Goal: Task Accomplishment & Management: Use online tool/utility

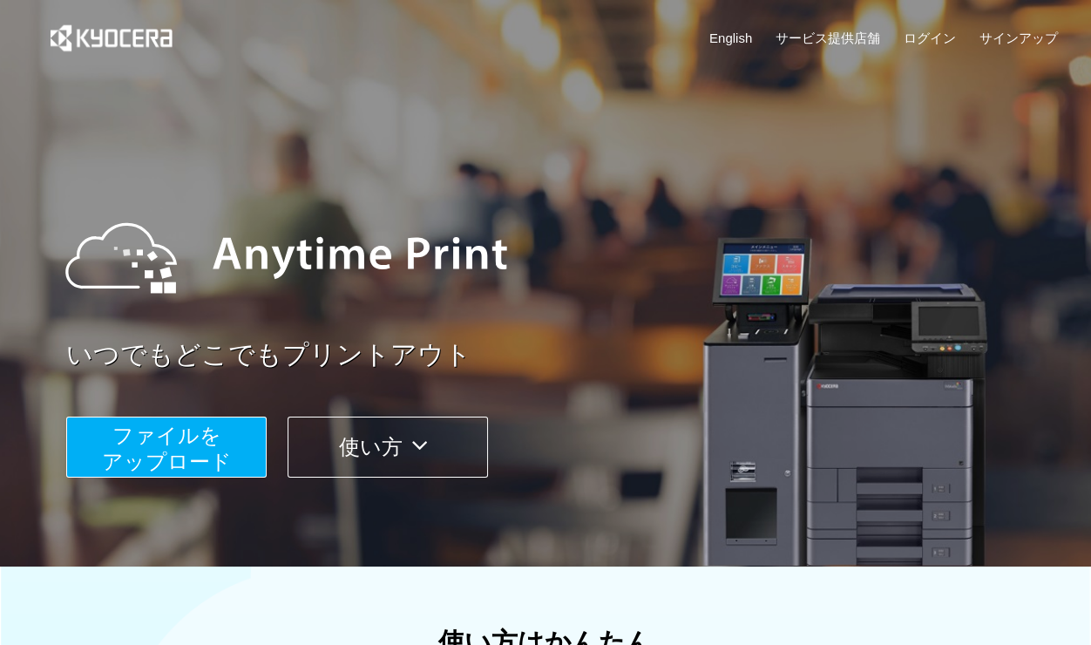
click at [198, 440] on span "ファイルを ​​アップロード" at bounding box center [167, 449] width 130 height 50
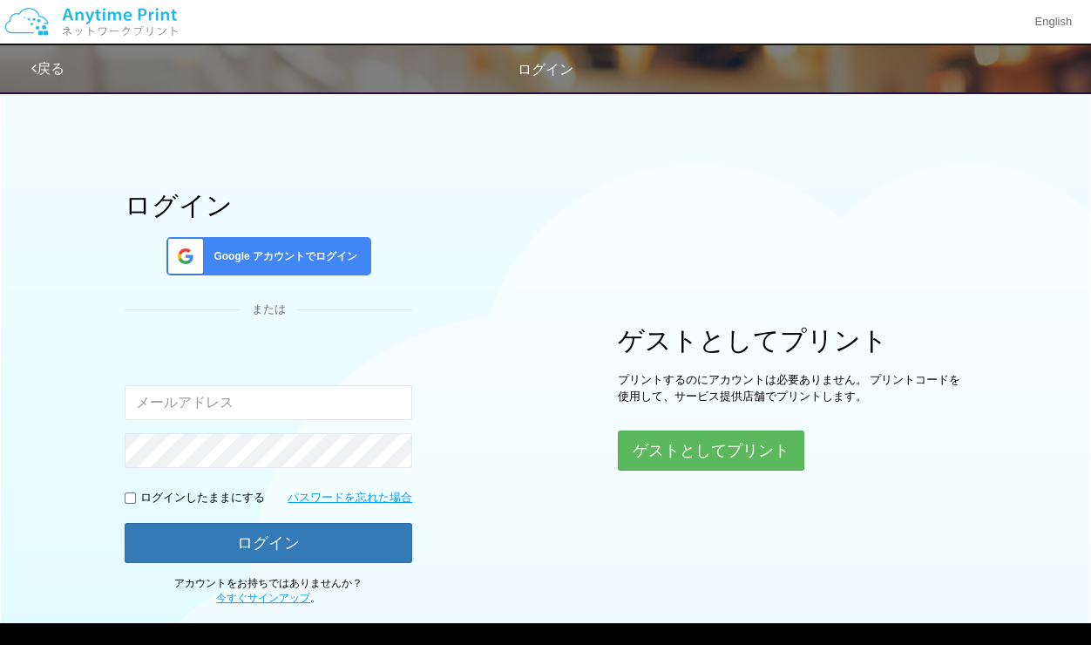
type input "[EMAIL_ADDRESS][PERSON_NAME][DOMAIN_NAME]"
click at [346, 257] on span "Google アカウントでログイン" at bounding box center [282, 256] width 151 height 15
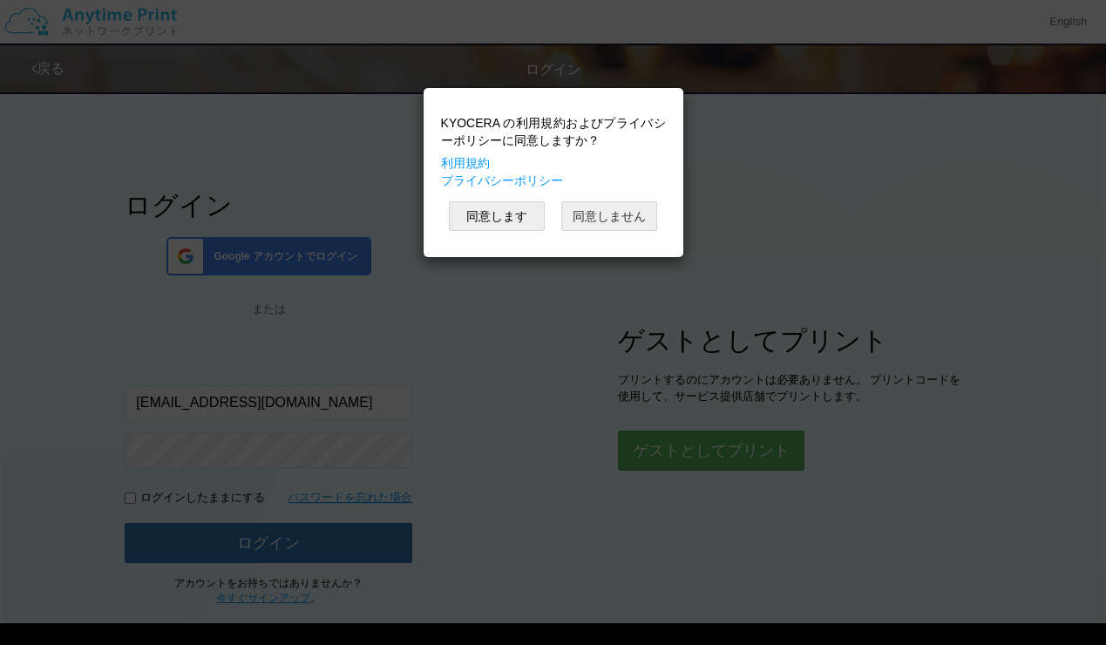
click at [612, 215] on button "同意しません" at bounding box center [609, 216] width 96 height 30
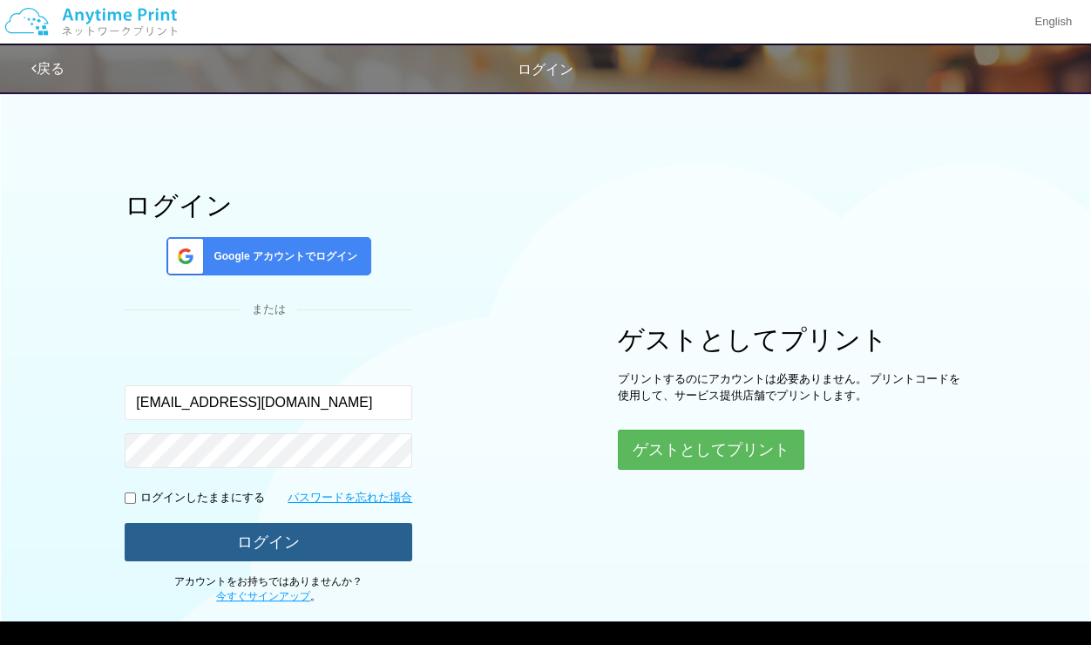
click at [332, 544] on button "ログイン" at bounding box center [269, 542] width 288 height 38
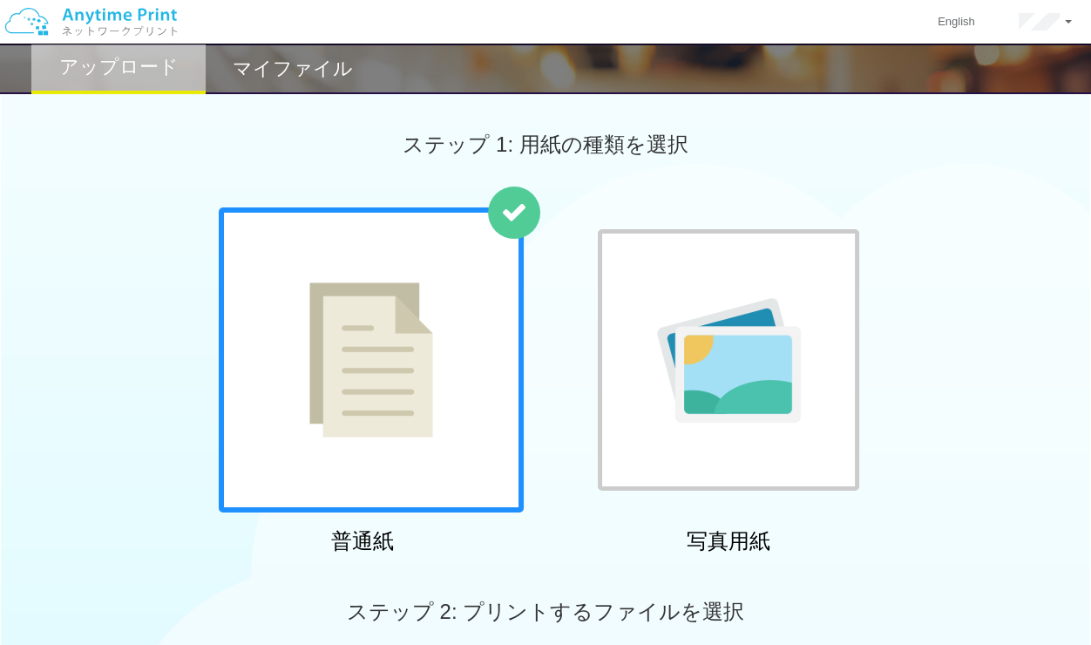
click at [464, 454] on div at bounding box center [371, 359] width 305 height 305
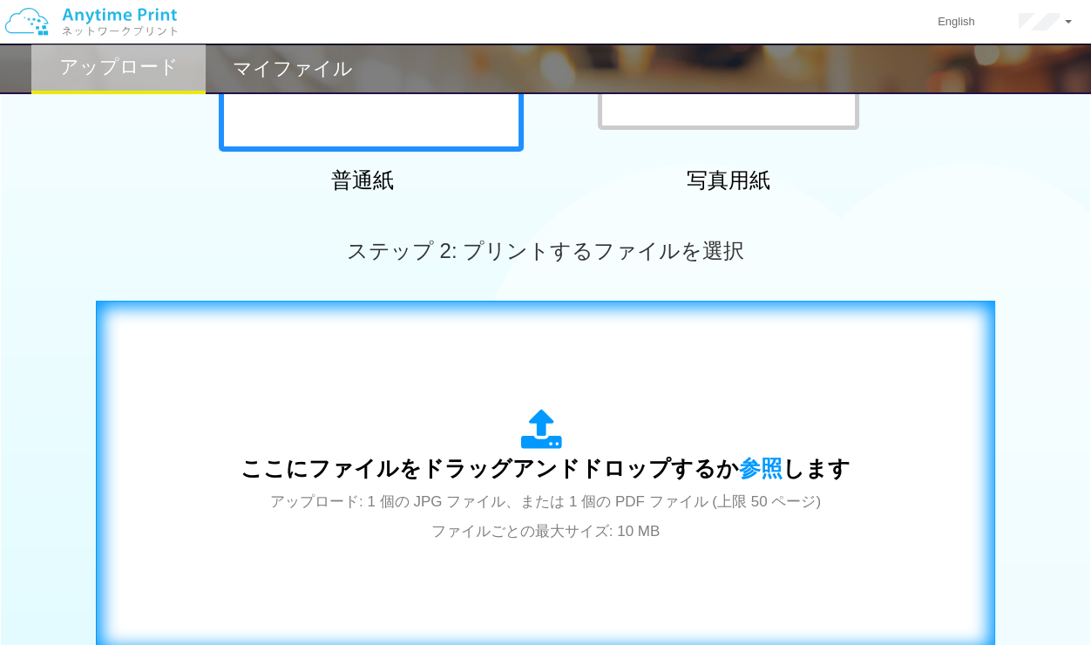
scroll to position [290, 0]
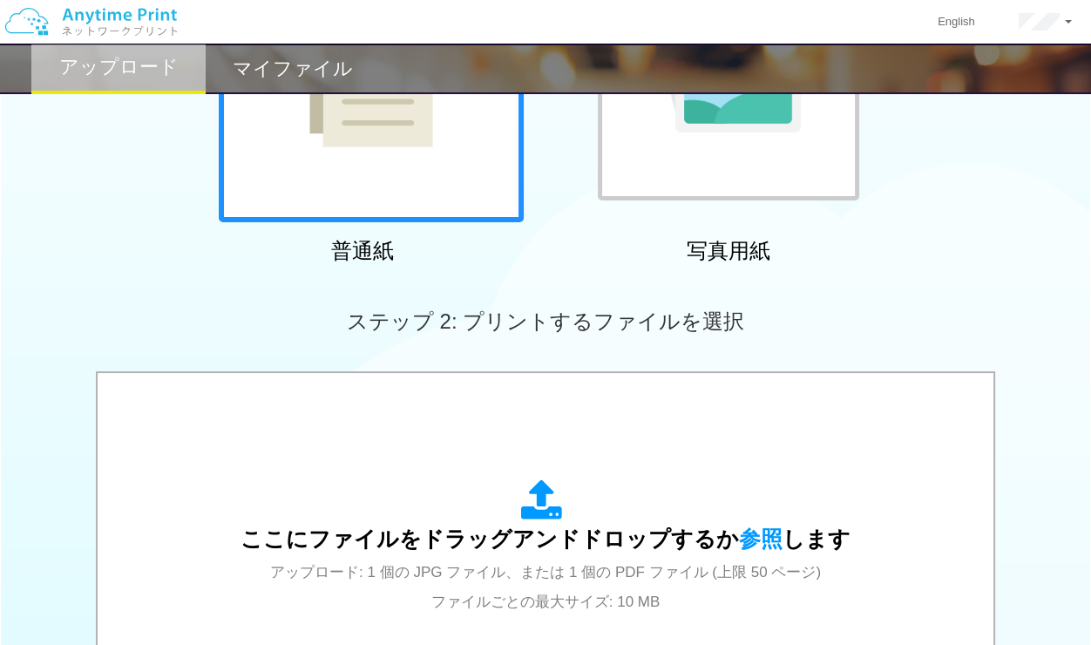
click at [660, 183] on div at bounding box center [729, 70] width 262 height 262
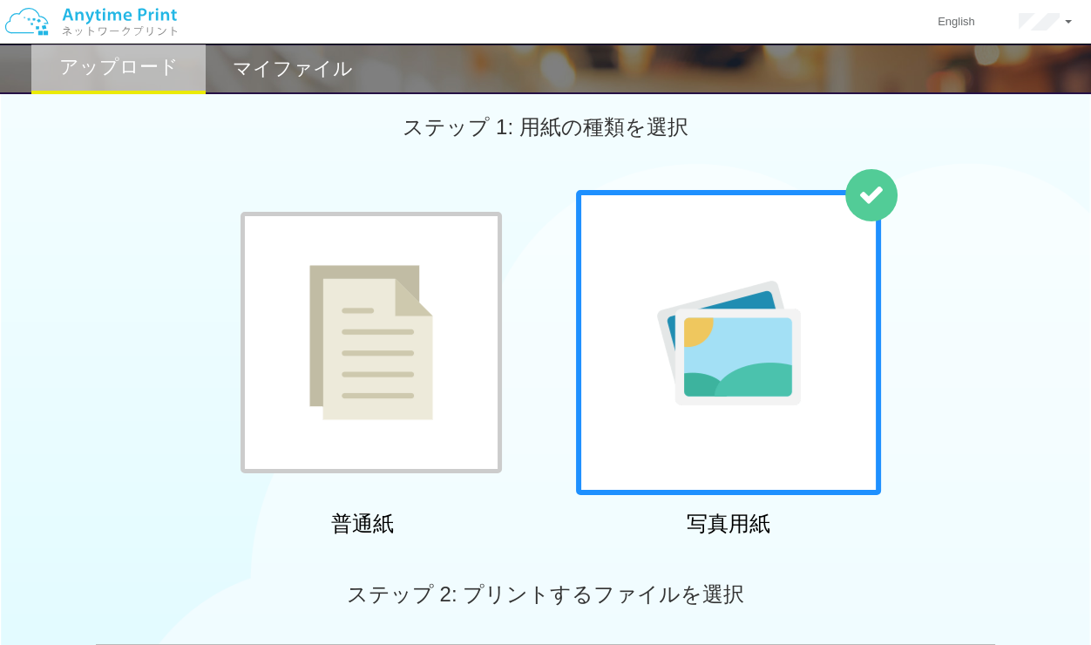
scroll to position [0, 0]
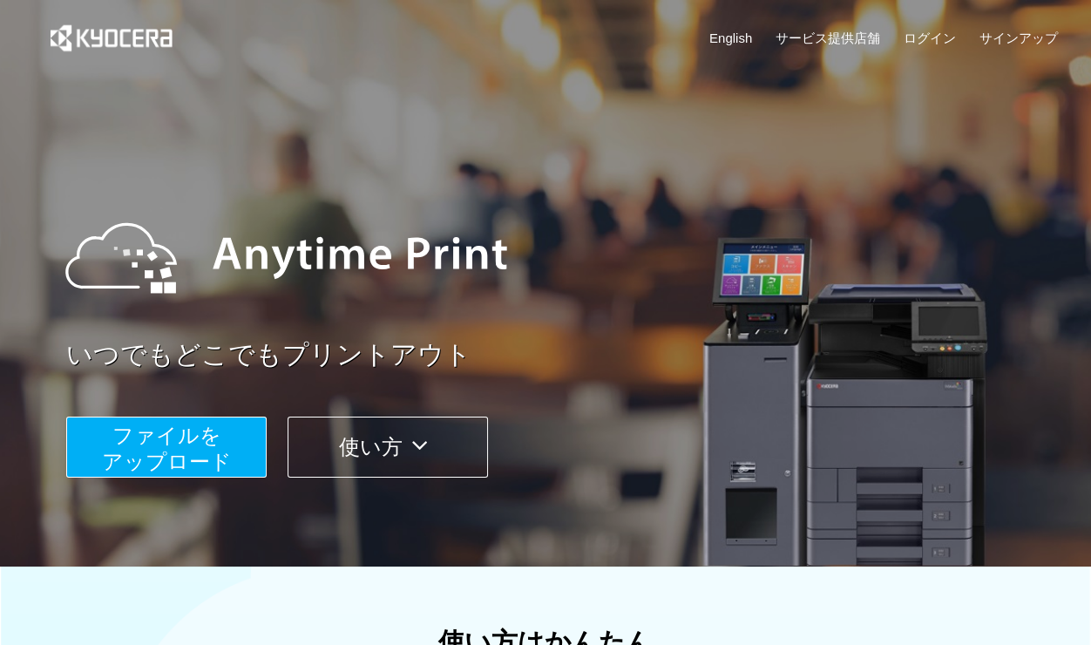
click at [144, 446] on span "ファイルを ​​アップロード" at bounding box center [167, 449] width 130 height 50
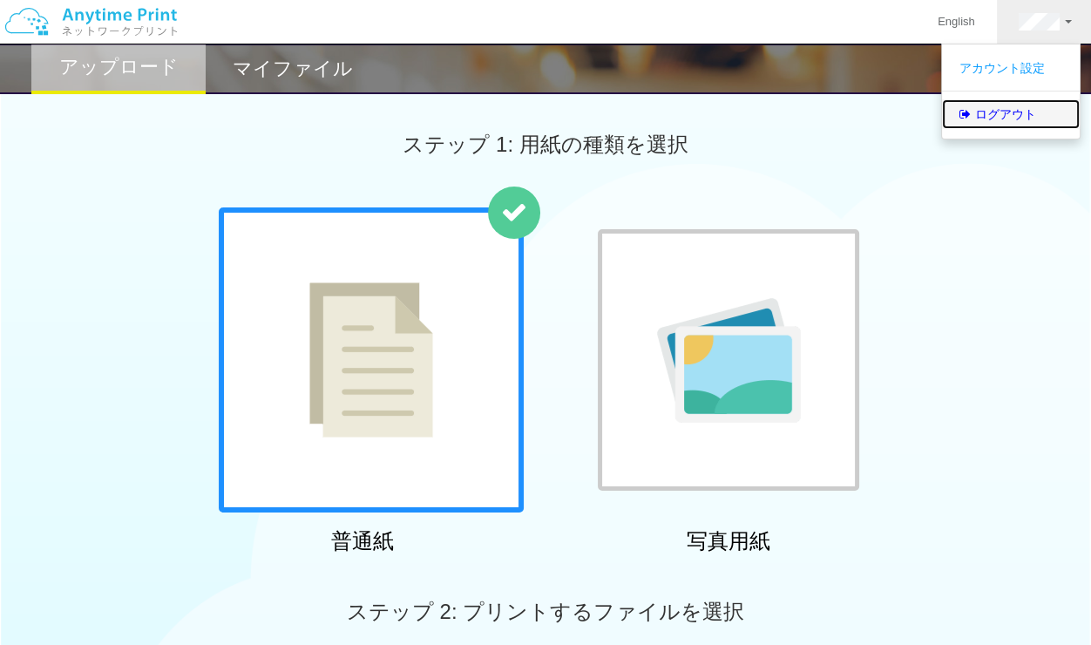
click at [1024, 102] on link "ログアウト" at bounding box center [1011, 114] width 138 height 30
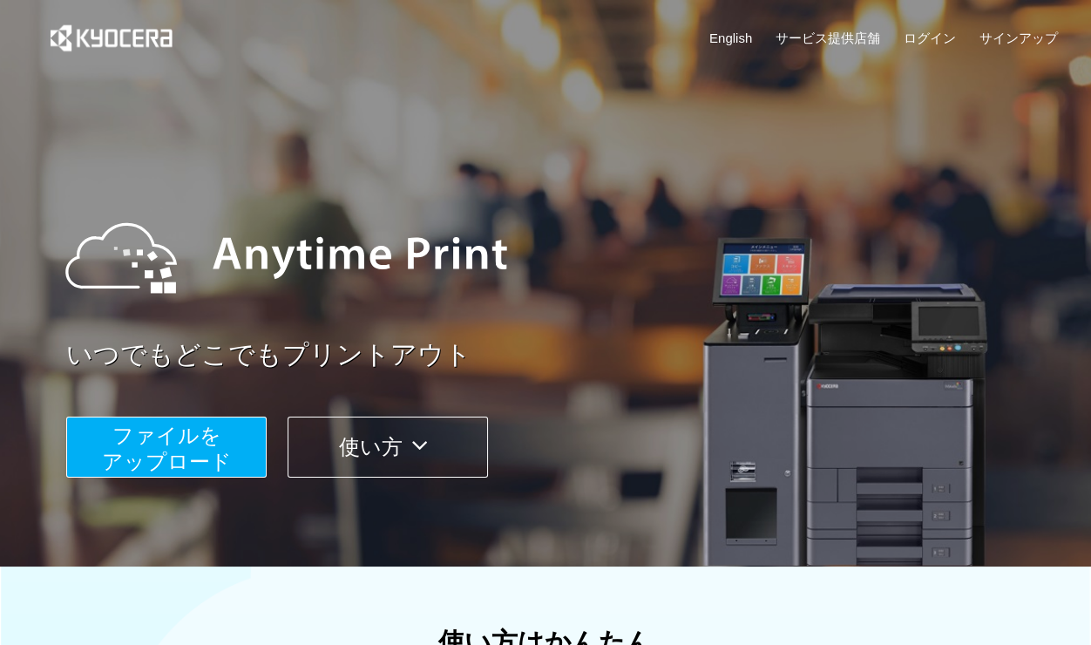
click at [159, 445] on span "ファイルを ​​アップロード" at bounding box center [167, 449] width 130 height 50
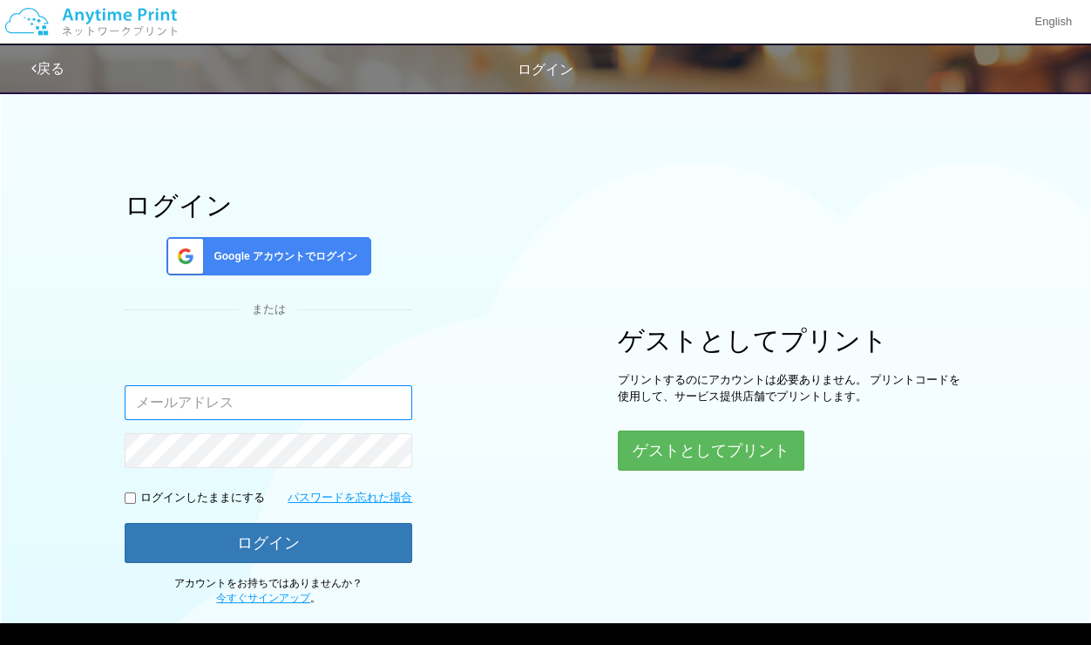
type input "[EMAIL_ADDRESS][PERSON_NAME][DOMAIN_NAME]"
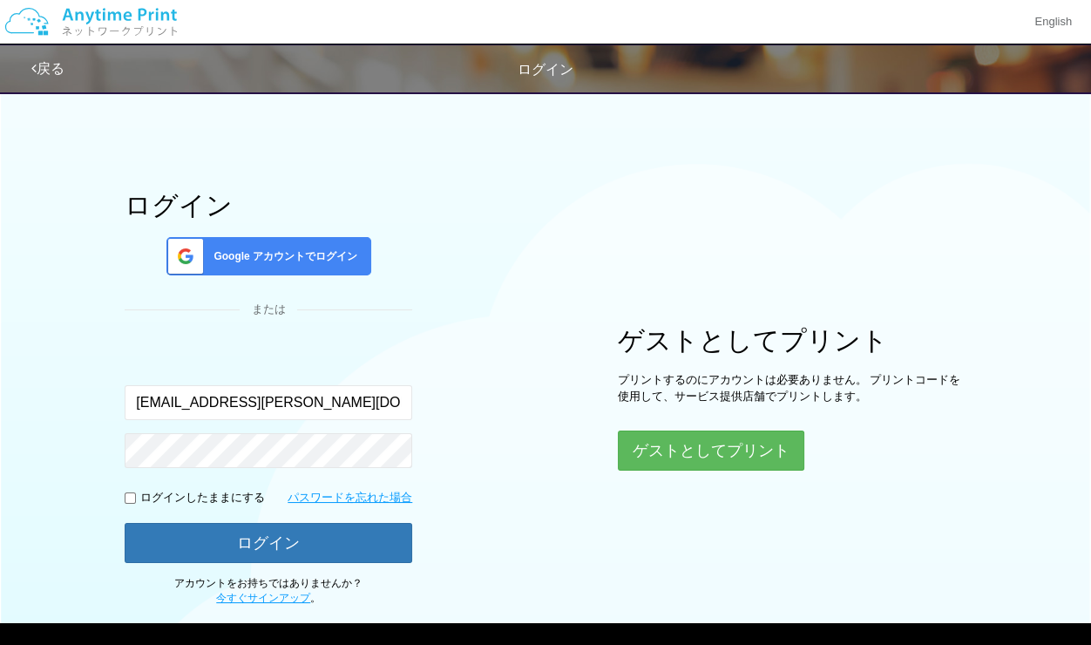
click at [282, 254] on span "Google アカウントでログイン" at bounding box center [282, 256] width 151 height 15
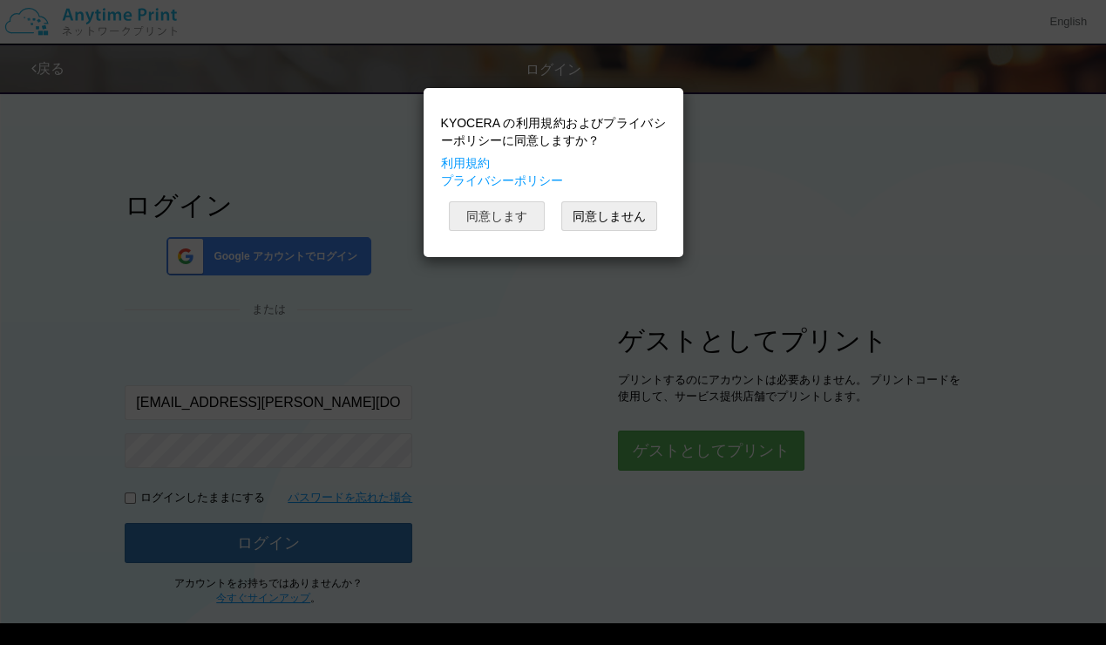
click at [510, 215] on button "同意します" at bounding box center [497, 216] width 96 height 30
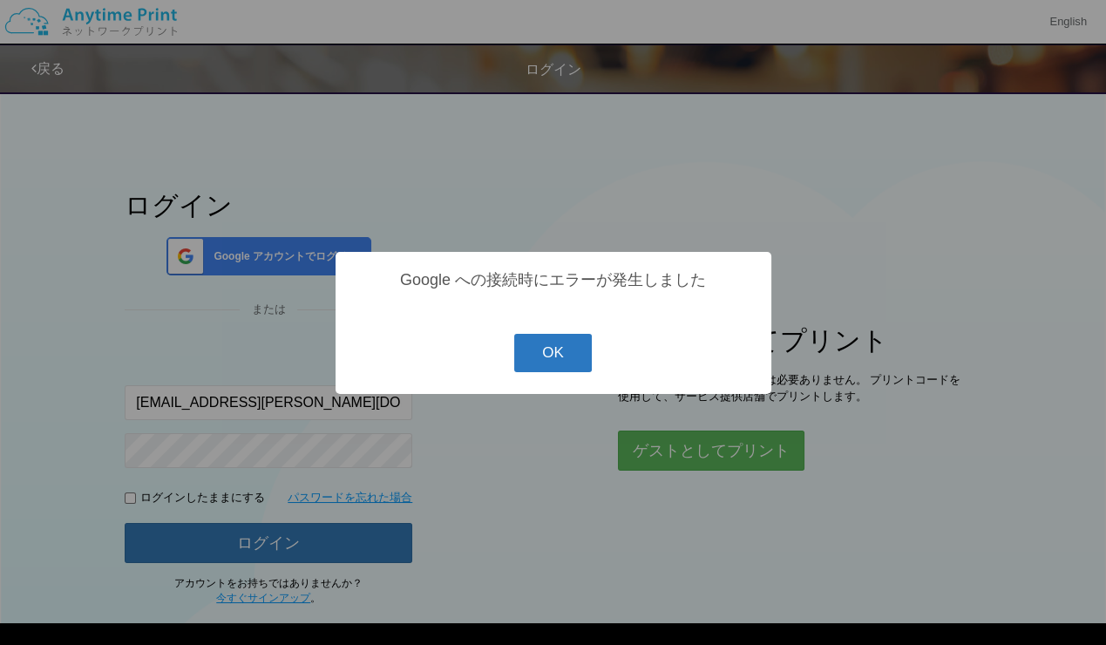
click at [562, 359] on button "OK" at bounding box center [553, 353] width 78 height 38
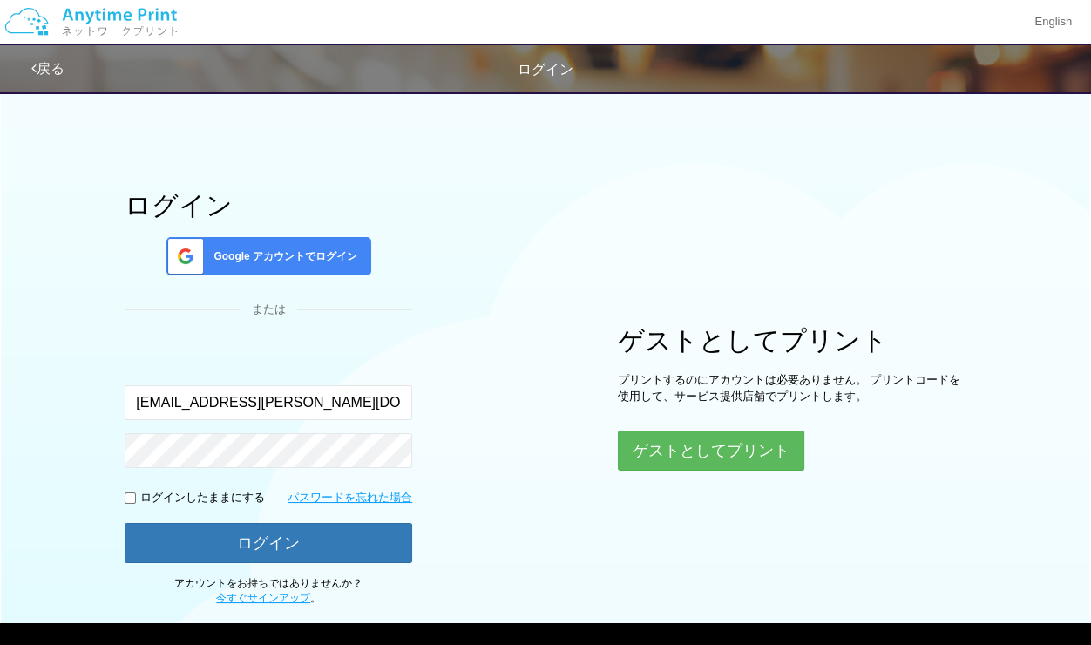
drag, startPoint x: 554, startPoint y: 431, endPoint x: 561, endPoint y: 418, distance: 14.8
click at [555, 431] on div "ログイン Google アカウントでログイン または 入力されたメールアドレスまたはパスワードが正しくありません。 [PERSON_NAME][EMAIL_A…" at bounding box center [546, 344] width 1046 height 525
